Goal: Task Accomplishment & Management: Use online tool/utility

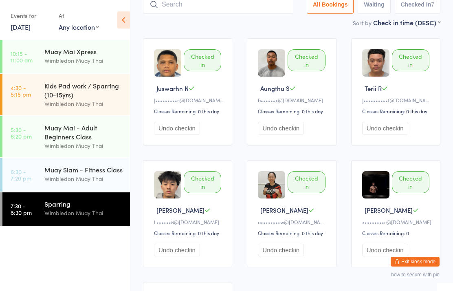
click at [51, 174] on div "Muay Siam - Fitness Class" at bounding box center [83, 169] width 79 height 9
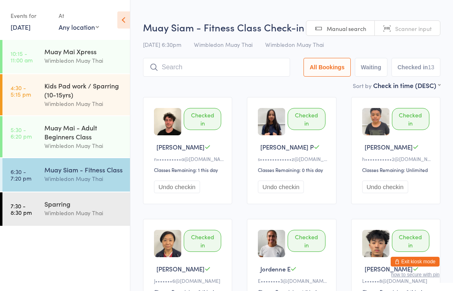
click at [46, 214] on div "Wimbledon Muay Thai" at bounding box center [83, 212] width 79 height 9
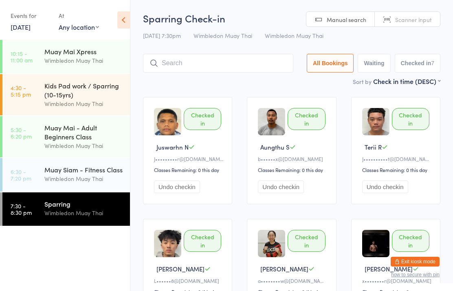
click at [49, 213] on div "Wimbledon Muay Thai" at bounding box center [83, 212] width 79 height 9
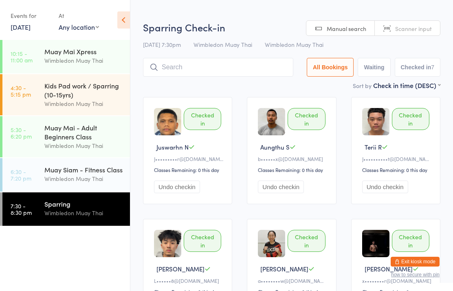
click at [175, 67] on input "search" at bounding box center [218, 67] width 150 height 19
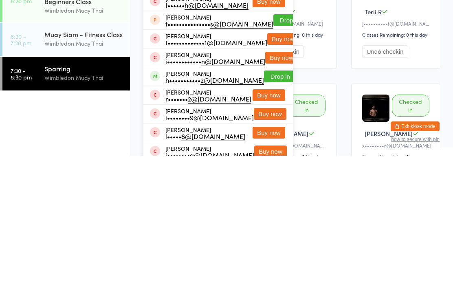
type input "[PERSON_NAME]"
click at [265, 206] on button "Drop in" at bounding box center [280, 212] width 33 height 12
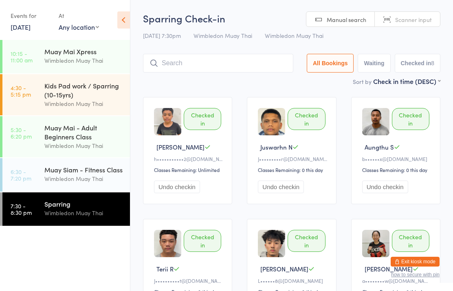
click at [102, 174] on div "Muay Siam - Fitness Class" at bounding box center [83, 169] width 79 height 9
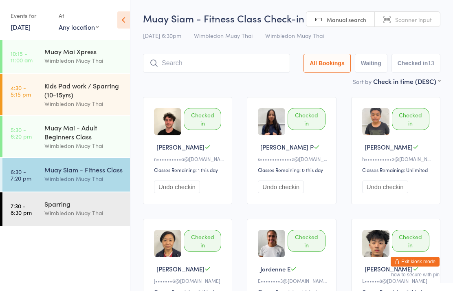
click at [235, 68] on input "search" at bounding box center [216, 63] width 147 height 19
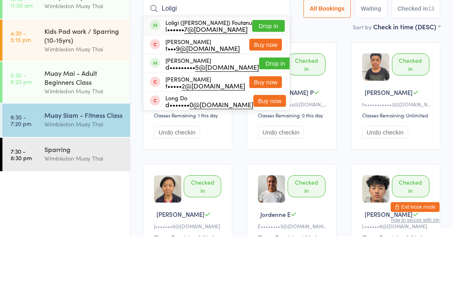
type input "Loligi"
click at [267, 75] on button "Drop in" at bounding box center [268, 81] width 33 height 12
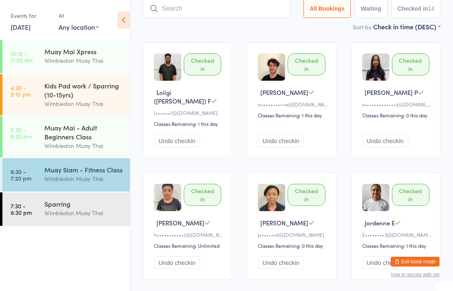
click at [72, 214] on div "Wimbledon Muay Thai" at bounding box center [83, 212] width 79 height 9
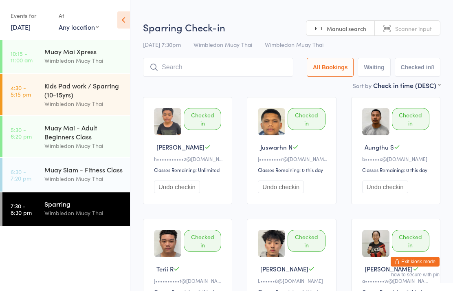
click at [214, 74] on input "search" at bounding box center [218, 67] width 150 height 19
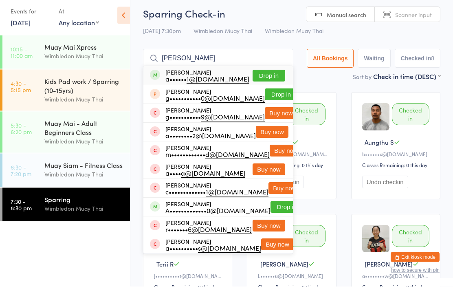
type input "[PERSON_NAME]"
click at [268, 80] on button "Drop in" at bounding box center [269, 81] width 33 height 12
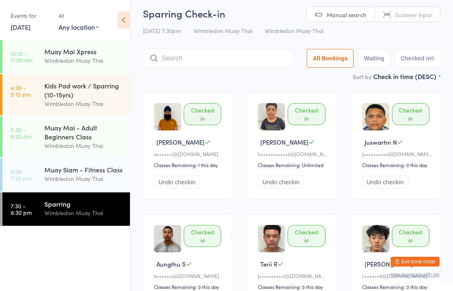
click at [29, 210] on time "7:30 - 8:30 pm" at bounding box center [21, 209] width 21 height 13
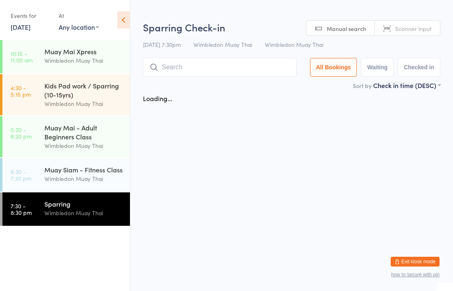
scroll to position [0, 0]
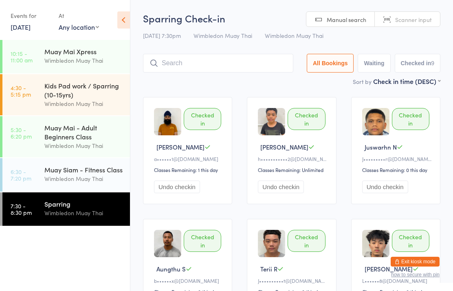
click at [238, 66] on input "search" at bounding box center [218, 63] width 150 height 19
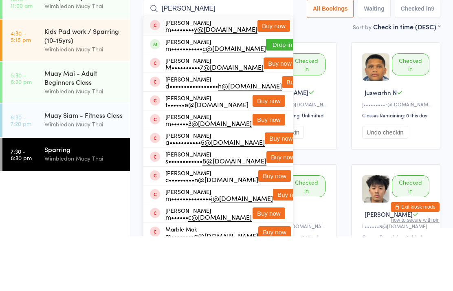
type input "[PERSON_NAME]"
click at [268, 93] on button "Drop in" at bounding box center [282, 99] width 33 height 12
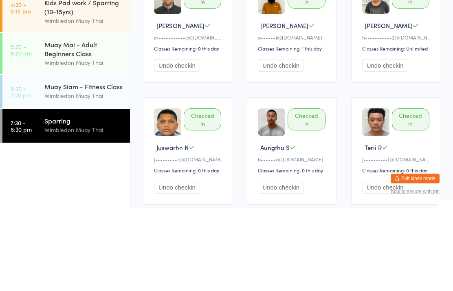
scroll to position [26, 0]
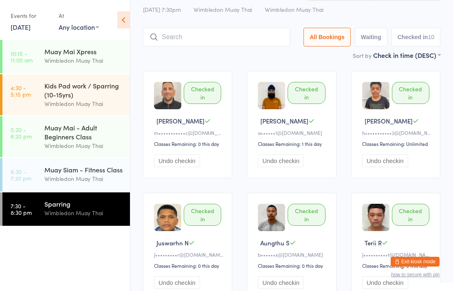
click at [224, 42] on input "search" at bounding box center [216, 37] width 147 height 19
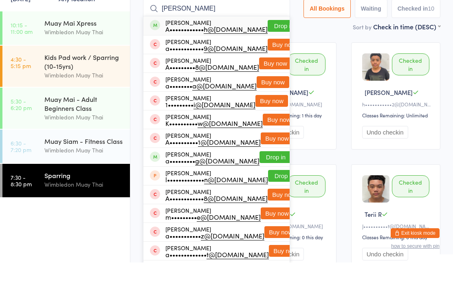
type input "[PERSON_NAME]"
click at [268, 49] on button "Drop in" at bounding box center [284, 55] width 33 height 12
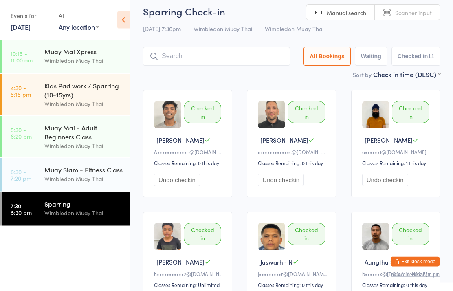
scroll to position [5, 0]
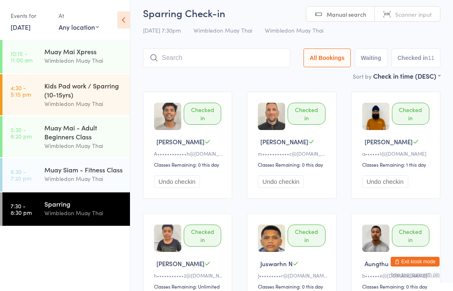
click at [255, 65] on input "search" at bounding box center [216, 58] width 147 height 19
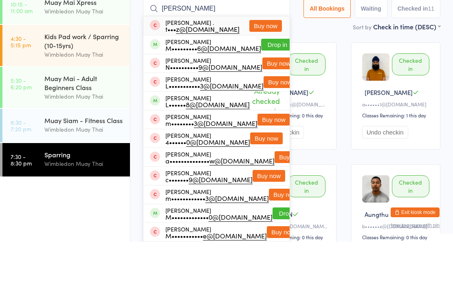
type input "[PERSON_NAME]"
click at [265, 88] on button "Drop in" at bounding box center [277, 94] width 33 height 12
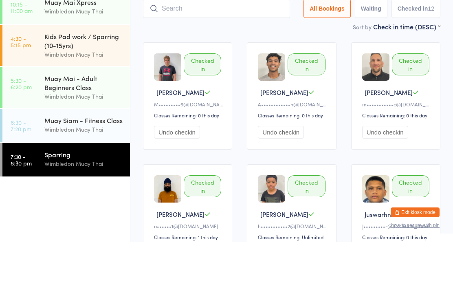
scroll to position [55, 0]
